Goal: Task Accomplishment & Management: Use online tool/utility

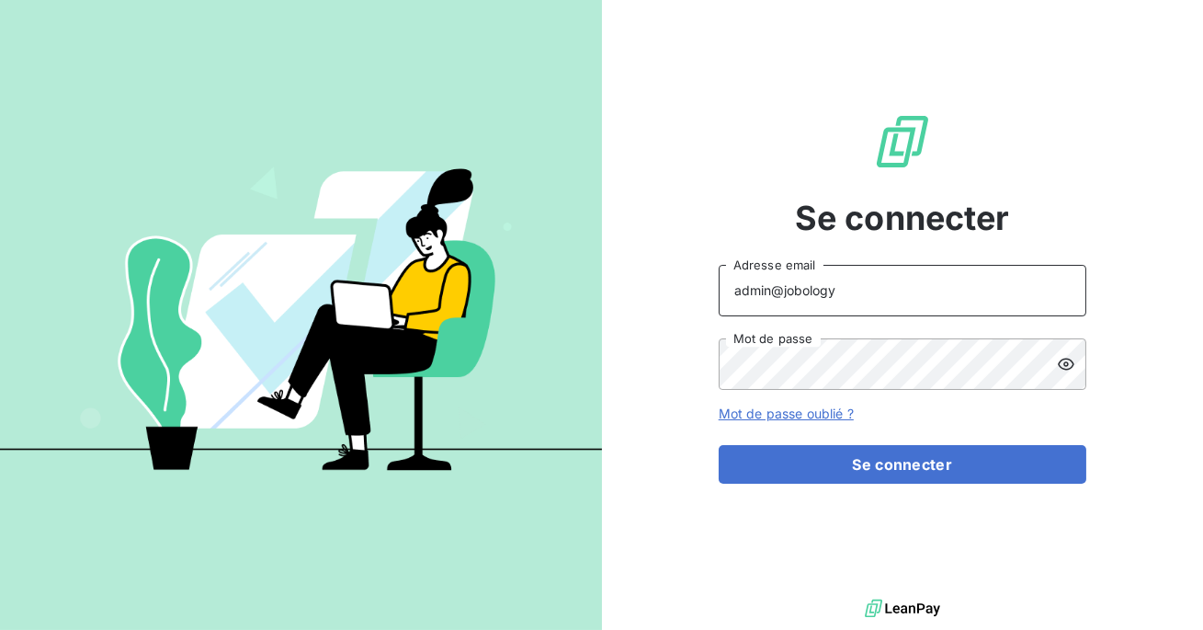
click at [839, 297] on input "admin@jobology" at bounding box center [903, 290] width 368 height 51
type input "admin@bersay"
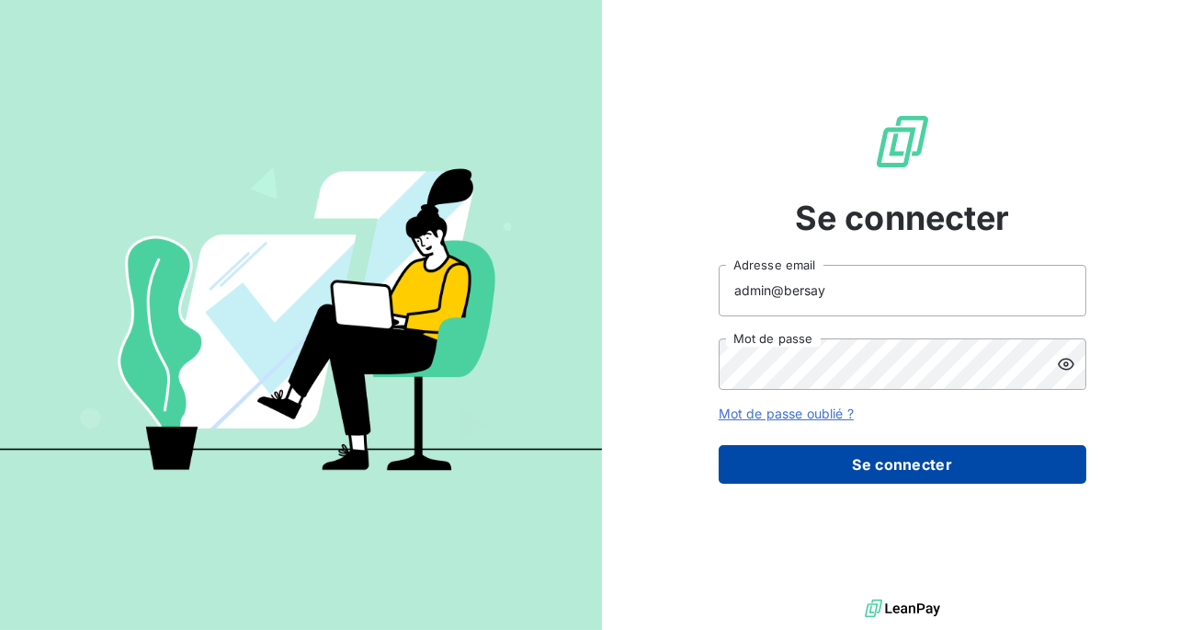
click at [912, 464] on button "Se connecter" at bounding box center [903, 464] width 368 height 39
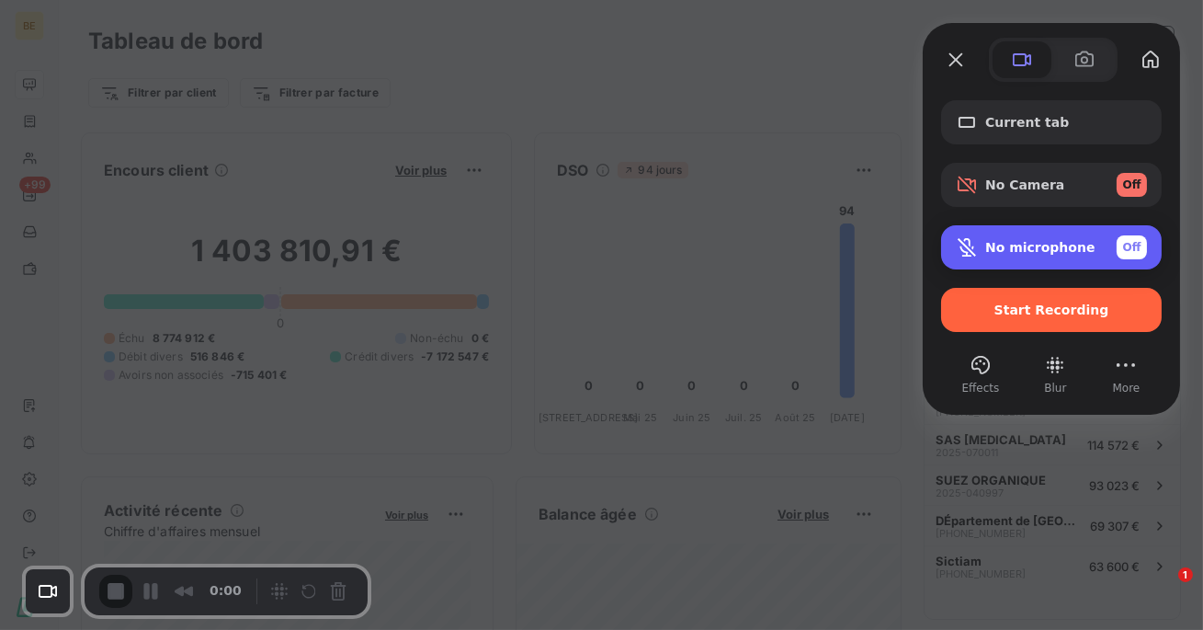
click at [1134, 245] on span "Off" at bounding box center [1132, 247] width 18 height 17
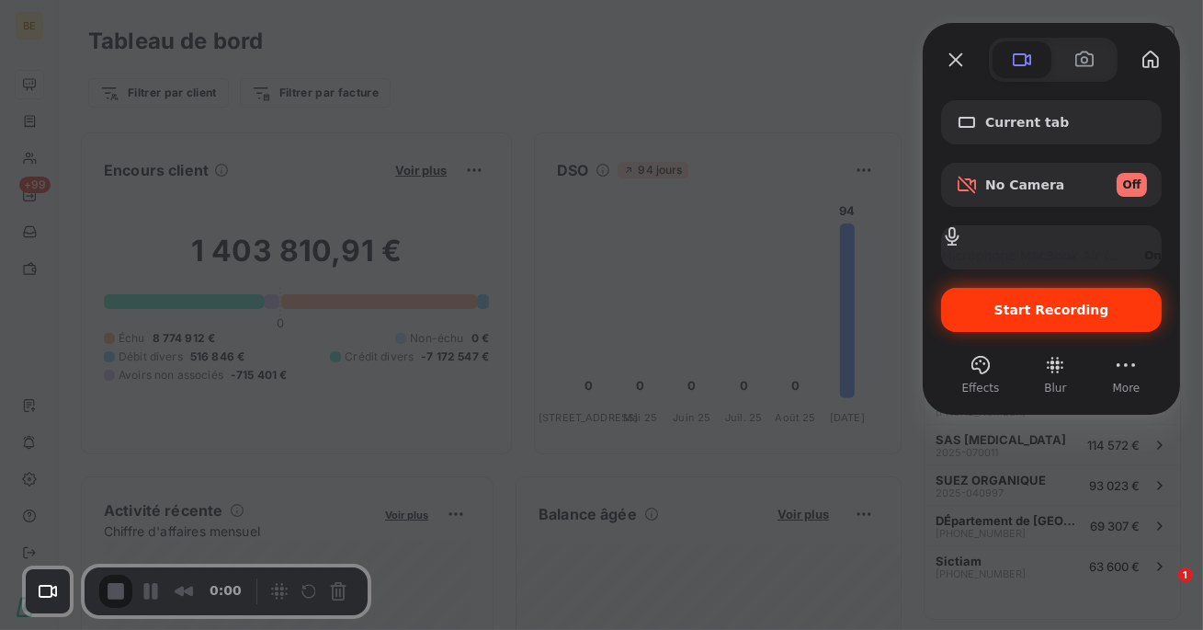
click at [1038, 318] on div "Start Recording" at bounding box center [1051, 310] width 221 height 44
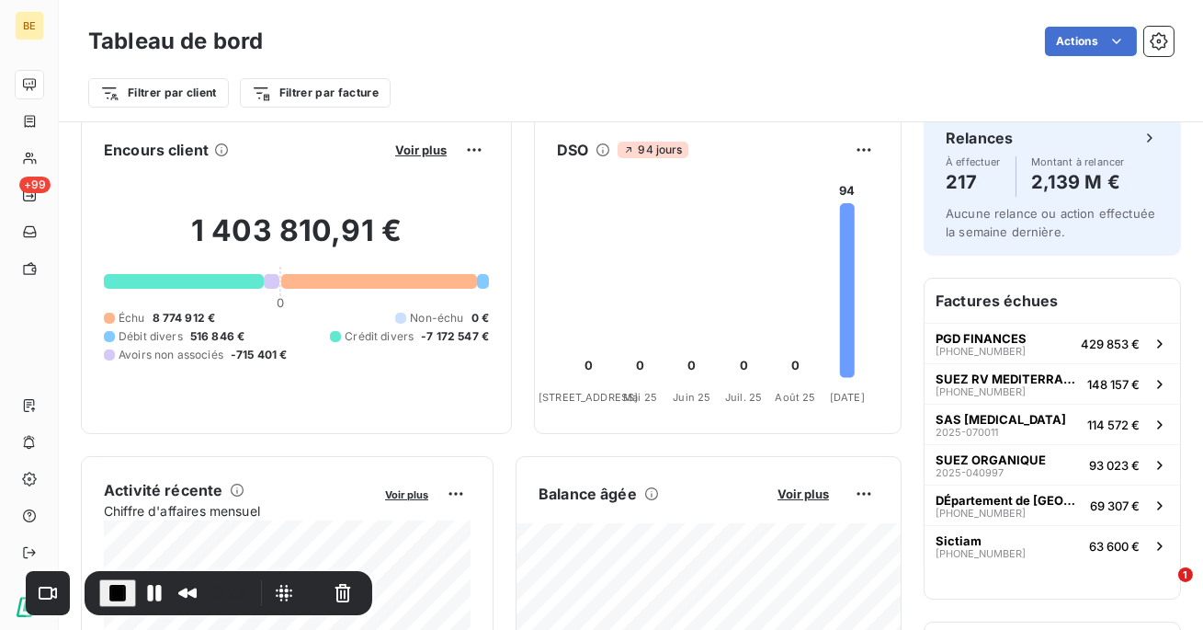
scroll to position [25, 0]
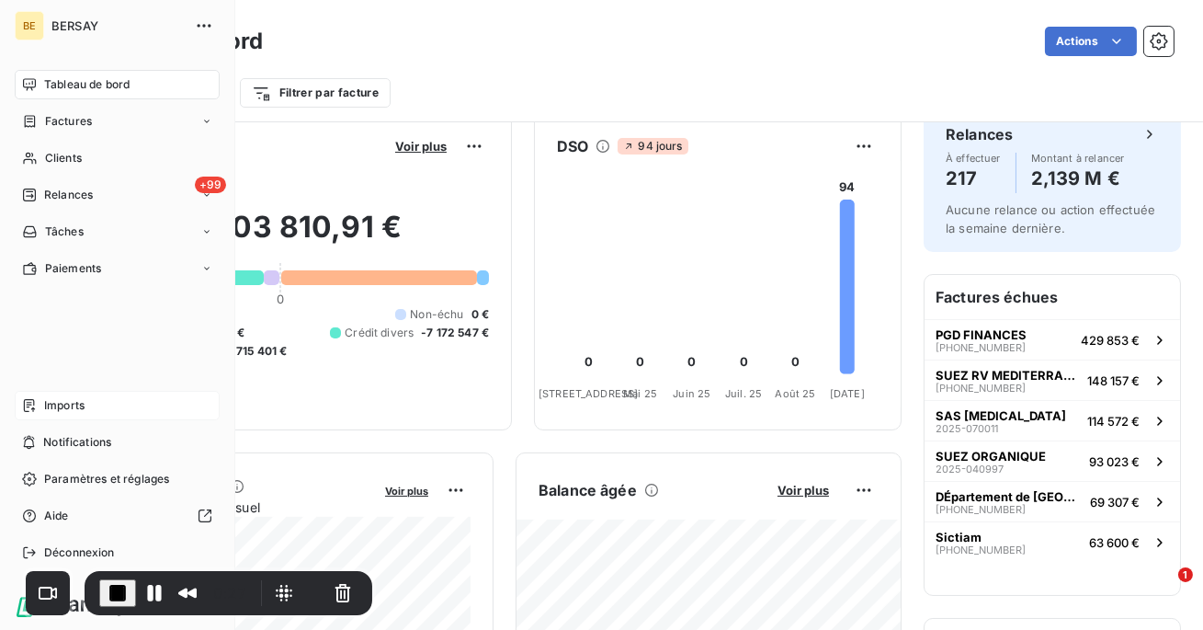
click at [50, 408] on span "Imports" at bounding box center [64, 405] width 40 height 17
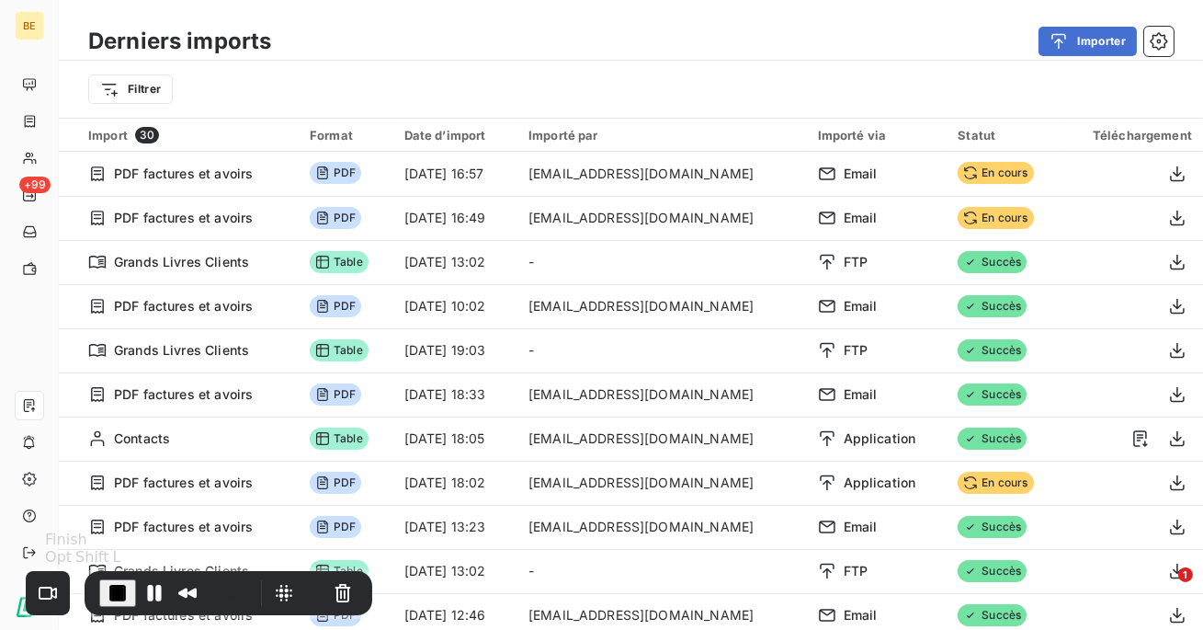
click at [116, 590] on span "End Recording" at bounding box center [118, 593] width 22 height 22
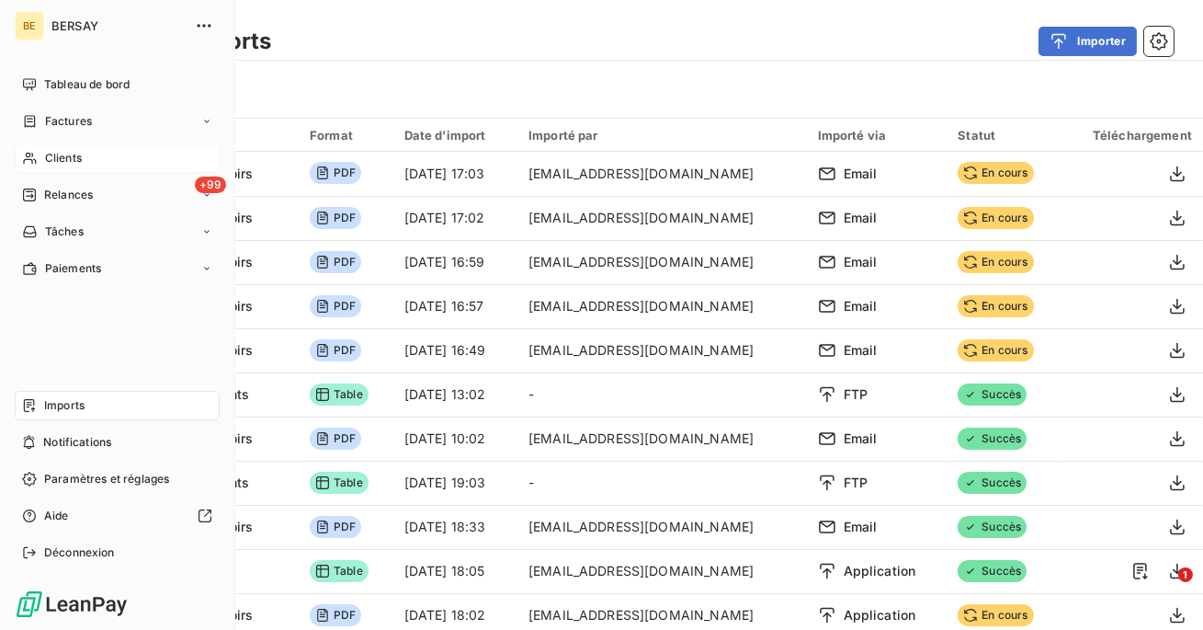
click at [35, 163] on icon at bounding box center [29, 159] width 13 height 12
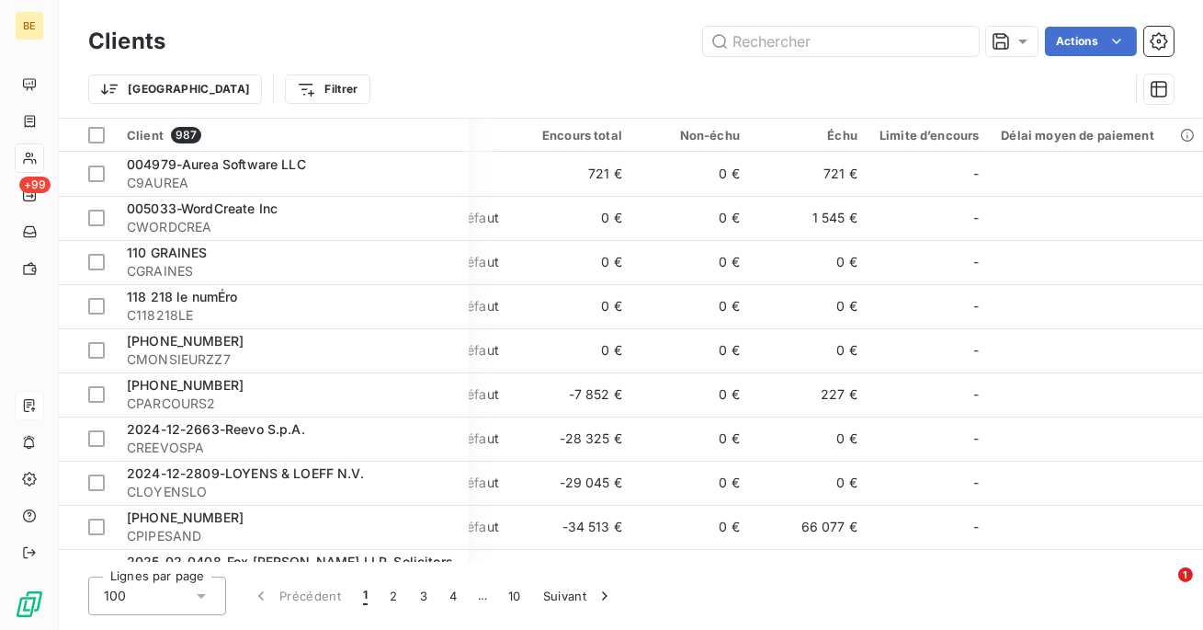
scroll to position [0, 154]
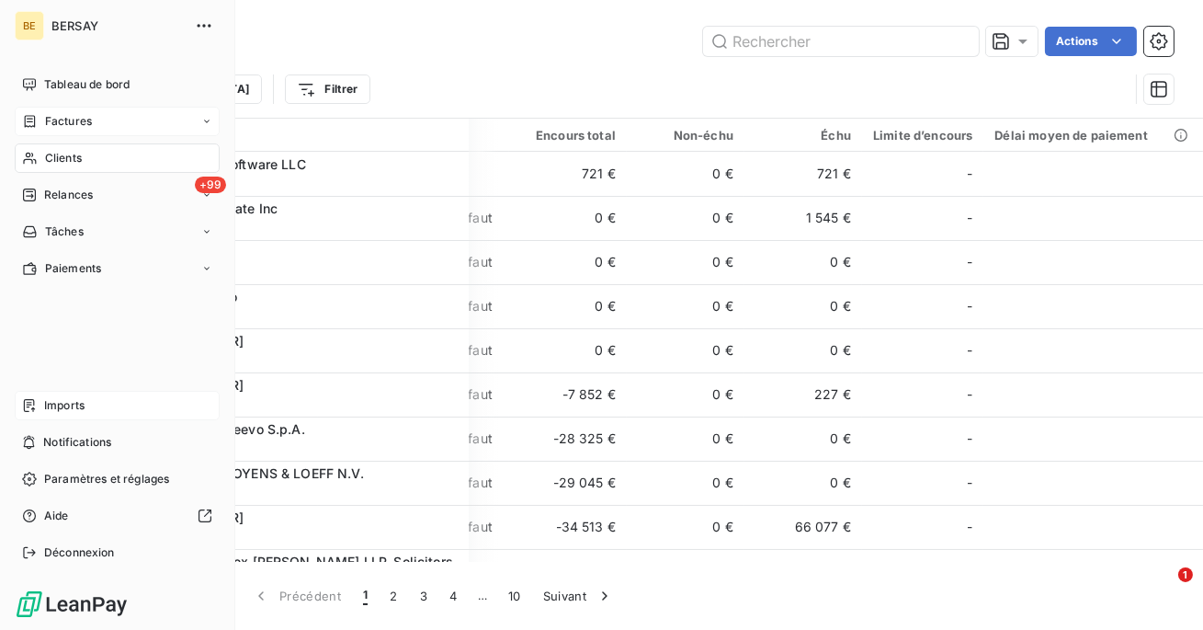
click at [42, 117] on div "Factures" at bounding box center [57, 121] width 70 height 17
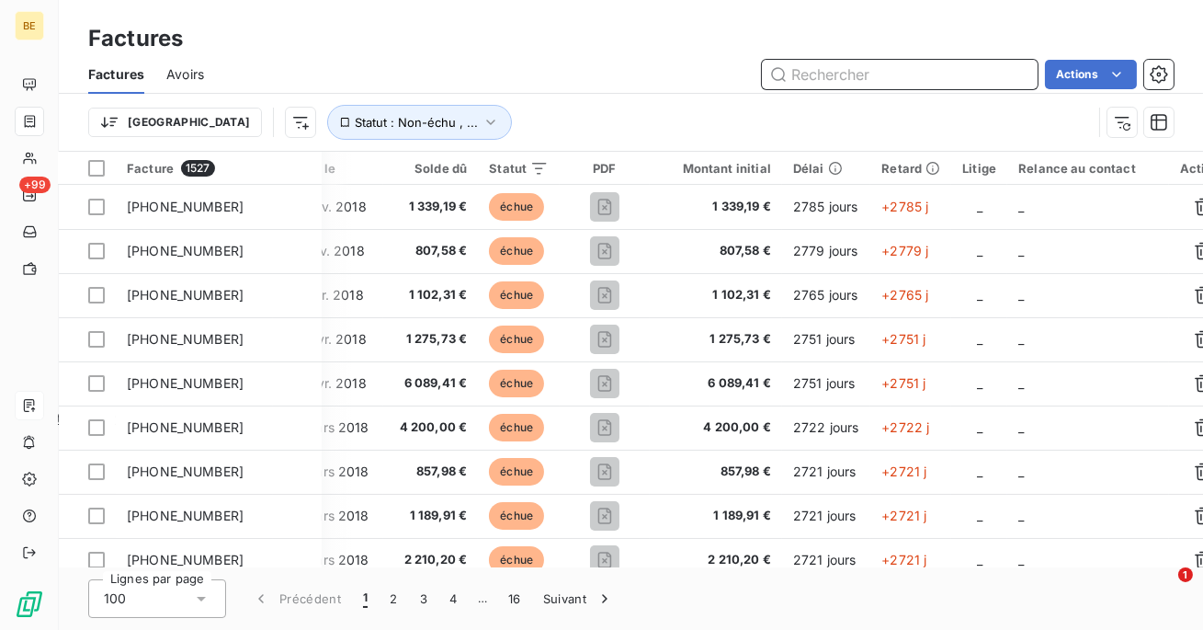
scroll to position [0, 198]
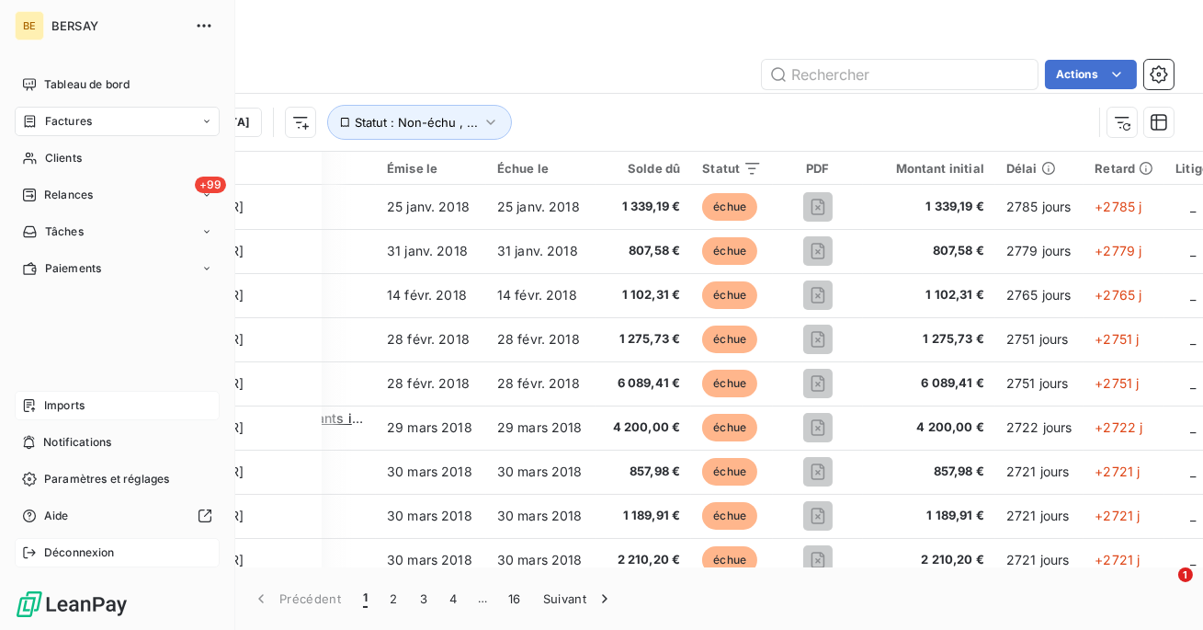
click at [42, 540] on div "Déconnexion" at bounding box center [117, 552] width 205 height 29
